Goal: Find specific page/section: Find specific page/section

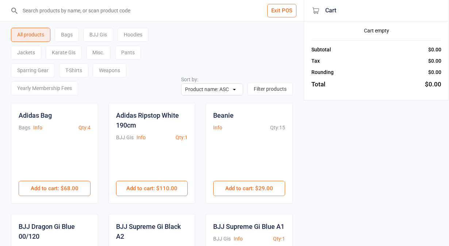
click at [283, 14] on button "Exit POS" at bounding box center [281, 11] width 29 height 14
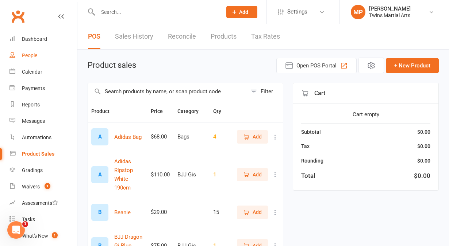
click at [44, 53] on link "People" at bounding box center [43, 55] width 68 height 16
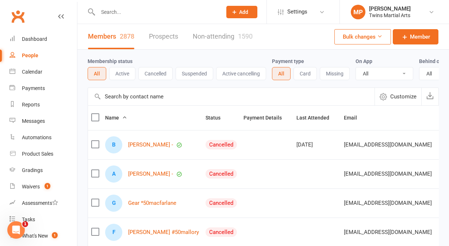
click at [128, 10] on input "text" at bounding box center [156, 12] width 121 height 10
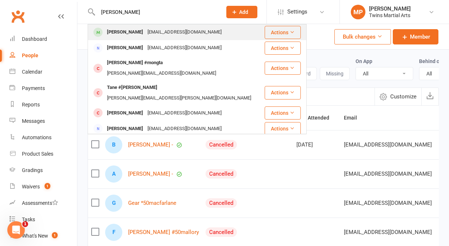
type input "[PERSON_NAME]"
click at [123, 31] on div "Bram Phillips" at bounding box center [125, 32] width 41 height 11
